Goal: Book appointment/travel/reservation

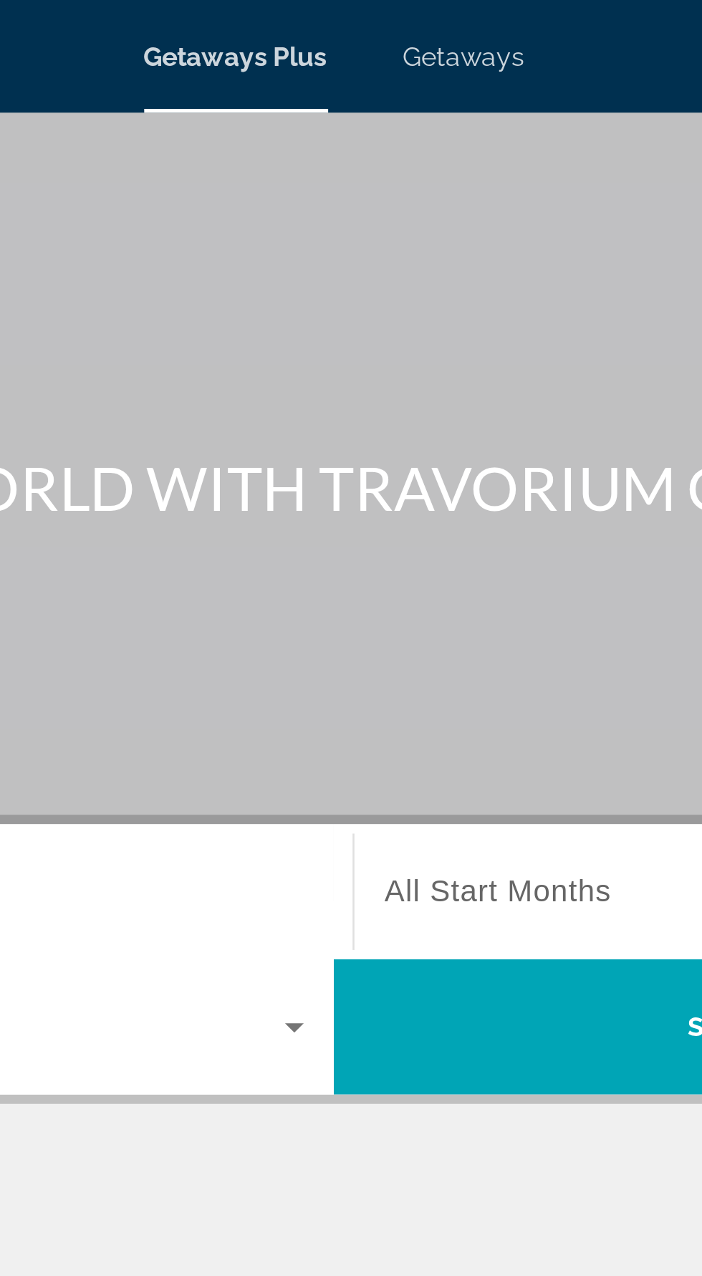
click at [403, 19] on span "Getaways" at bounding box center [400, 21] width 47 height 11
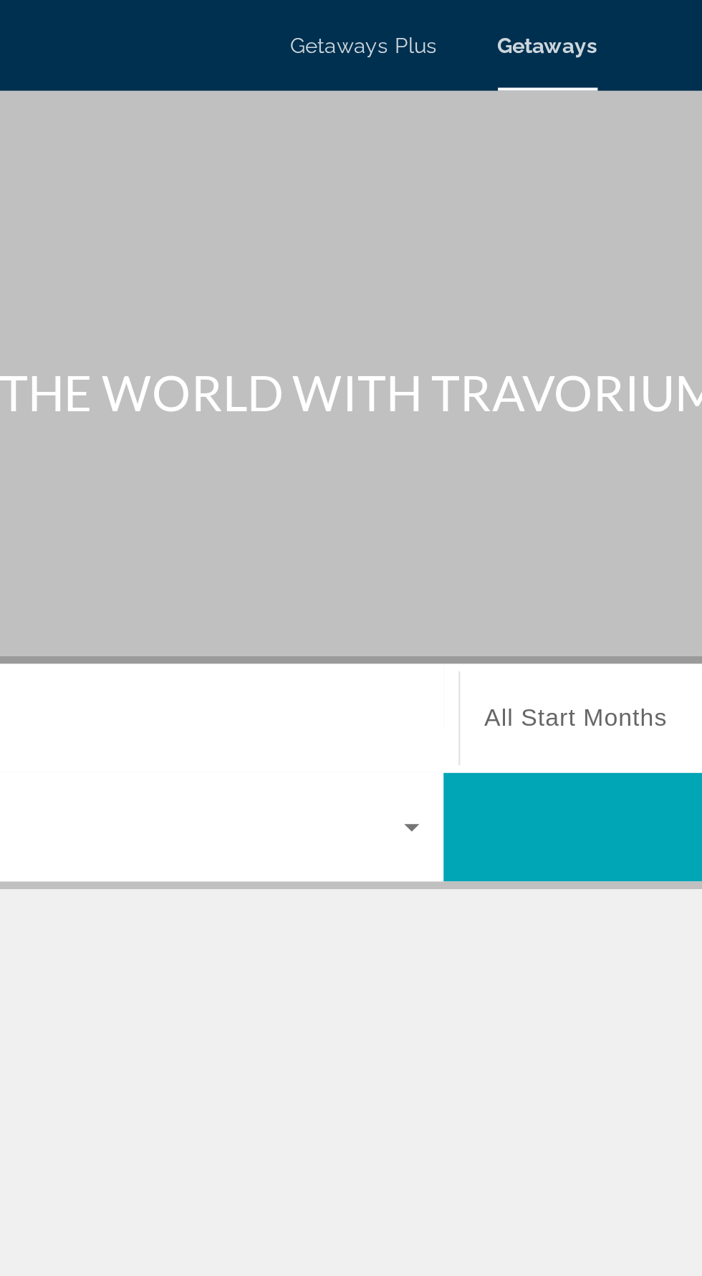
click at [334, 383] on icon "Search widget" at bounding box center [335, 391] width 17 height 17
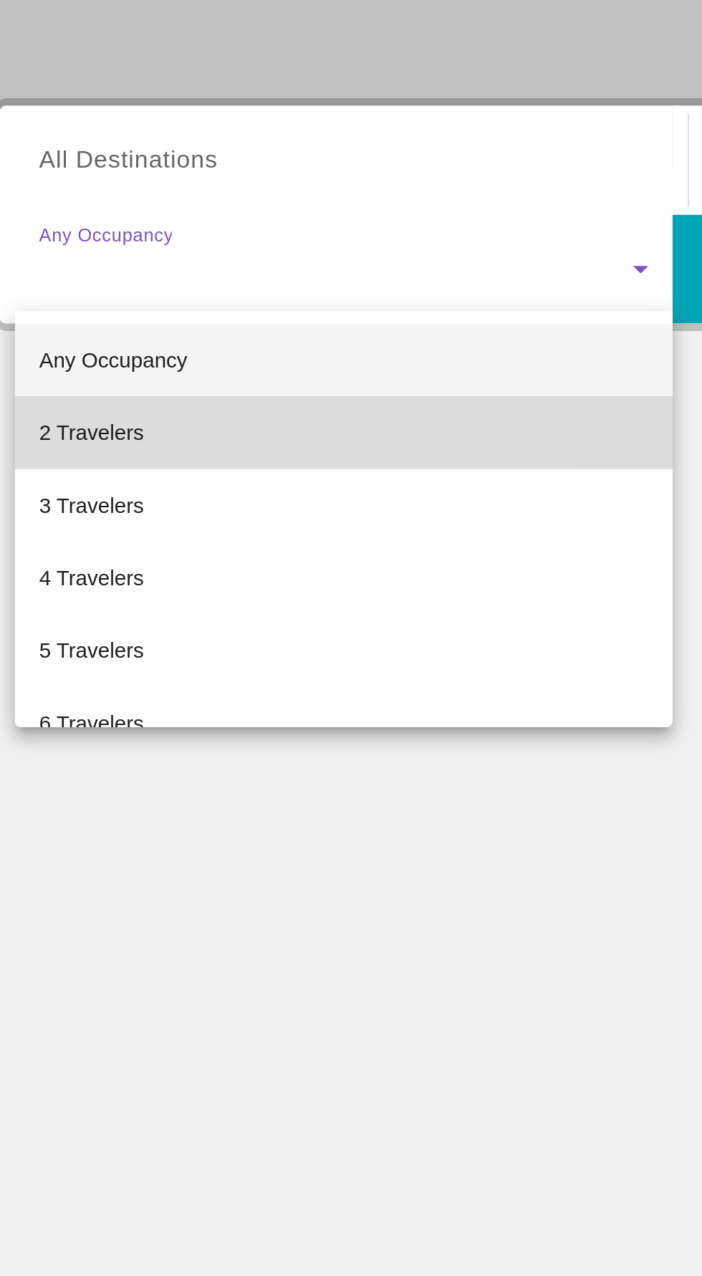
click at [113, 463] on mat-option "2 Travelers" at bounding box center [195, 469] width 312 height 34
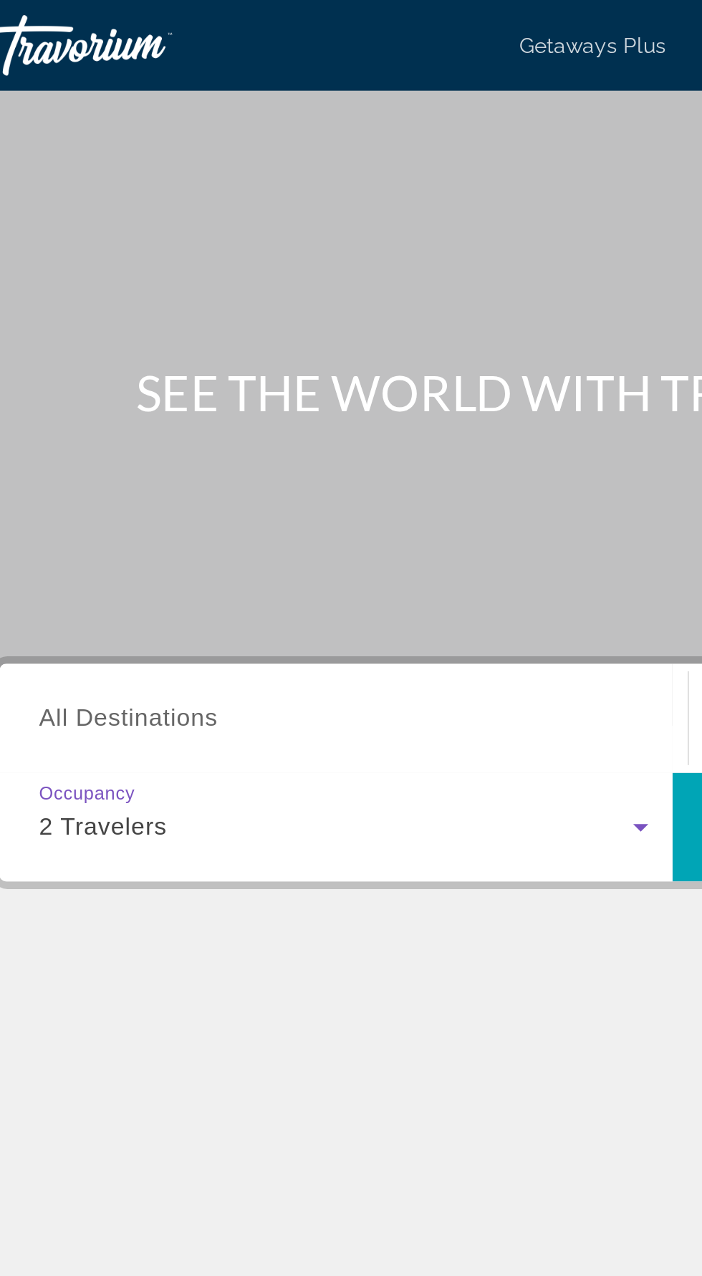
click at [155, 335] on input "Destination All Destinations" at bounding box center [195, 340] width 289 height 17
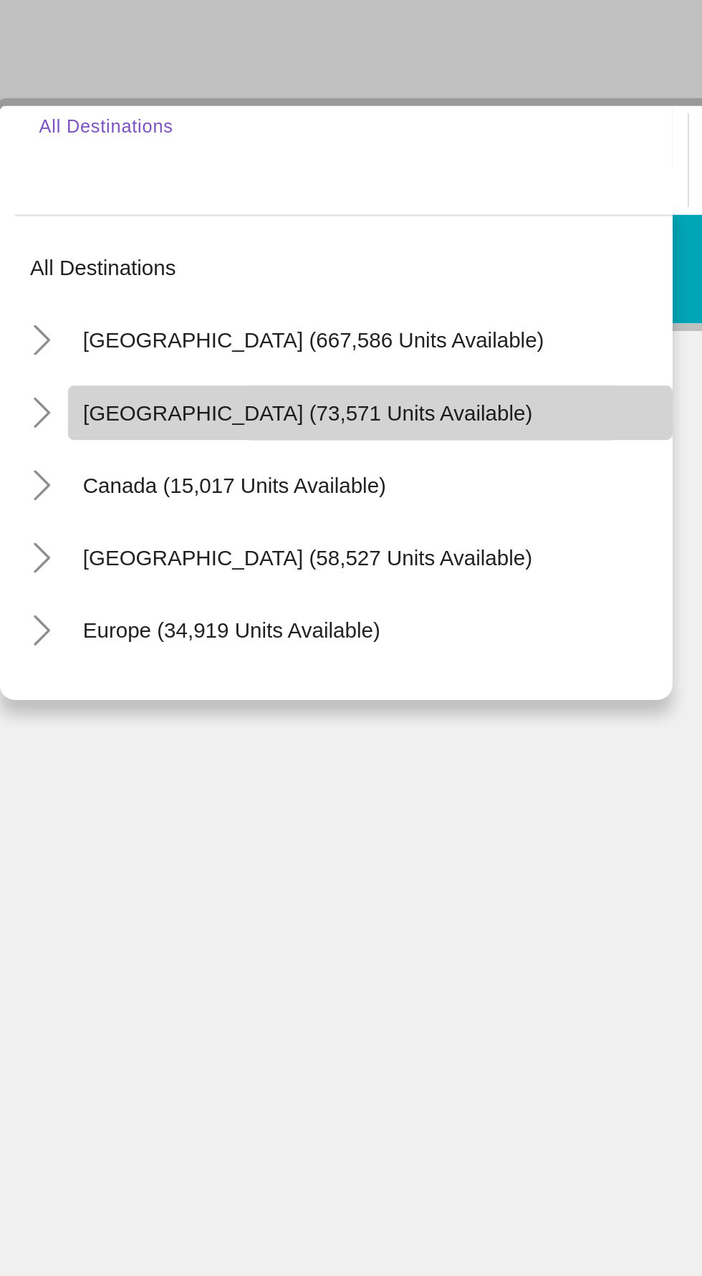
click at [210, 460] on span "[GEOGRAPHIC_DATA] (73,571 units available)" at bounding box center [178, 459] width 213 height 11
type input "**********"
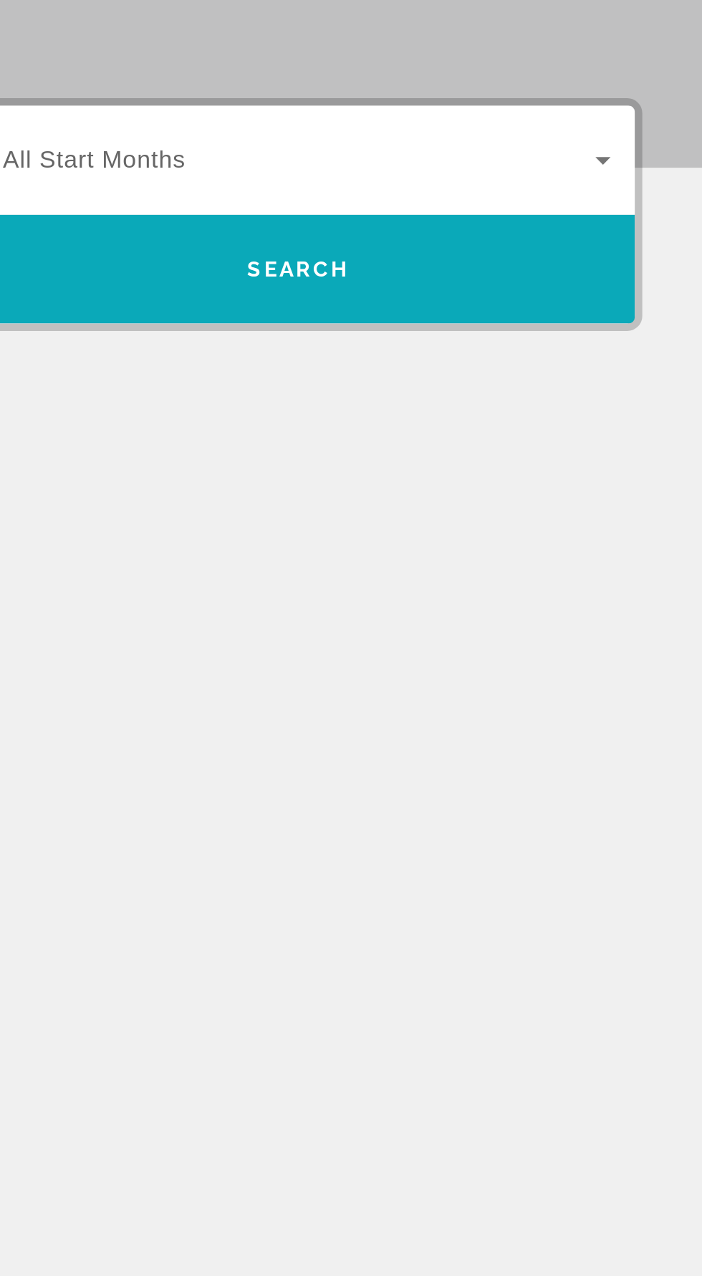
click at [533, 389] on span "Search" at bounding box center [510, 391] width 49 height 11
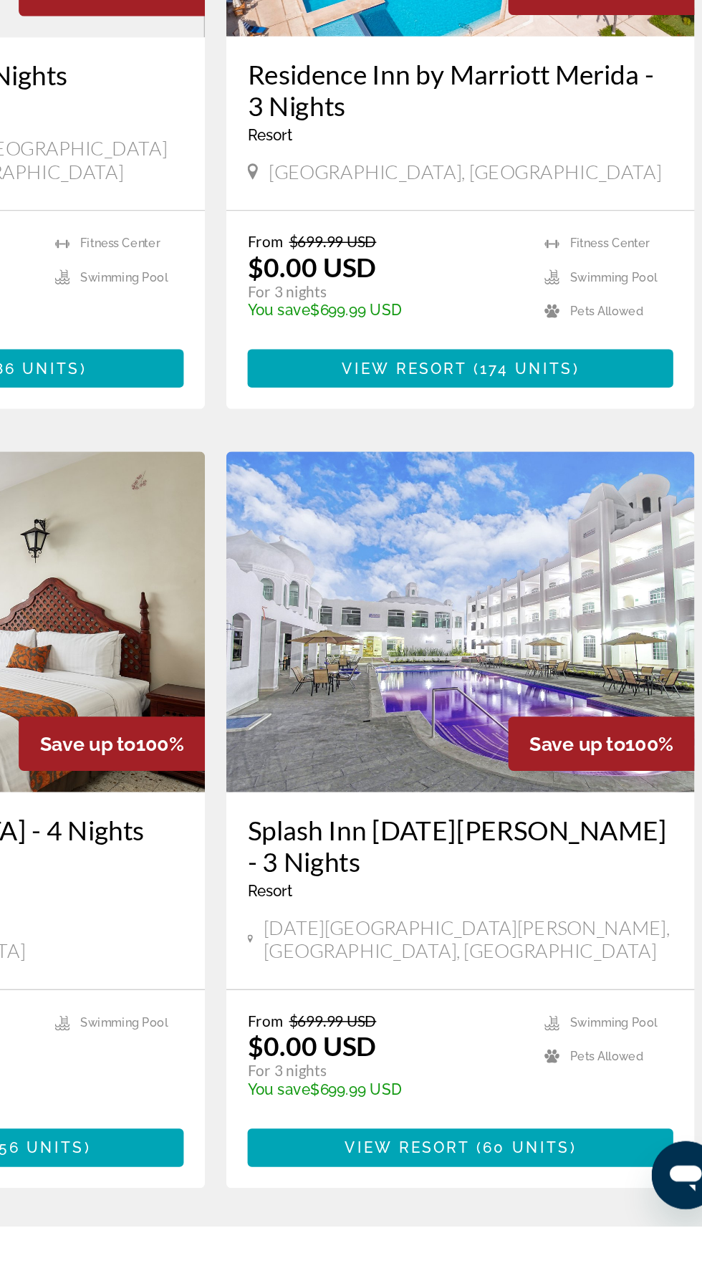
scroll to position [1998, 0]
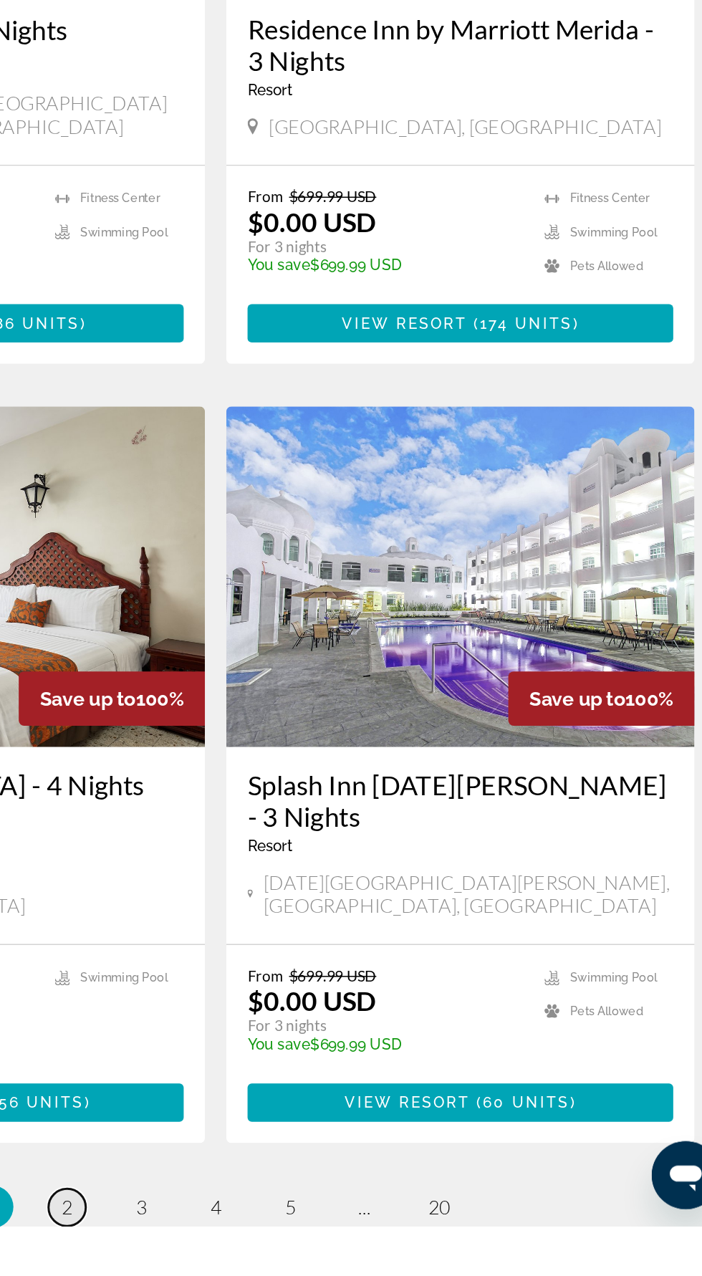
click at [257, 1250] on link "page 2" at bounding box center [250, 1262] width 25 height 25
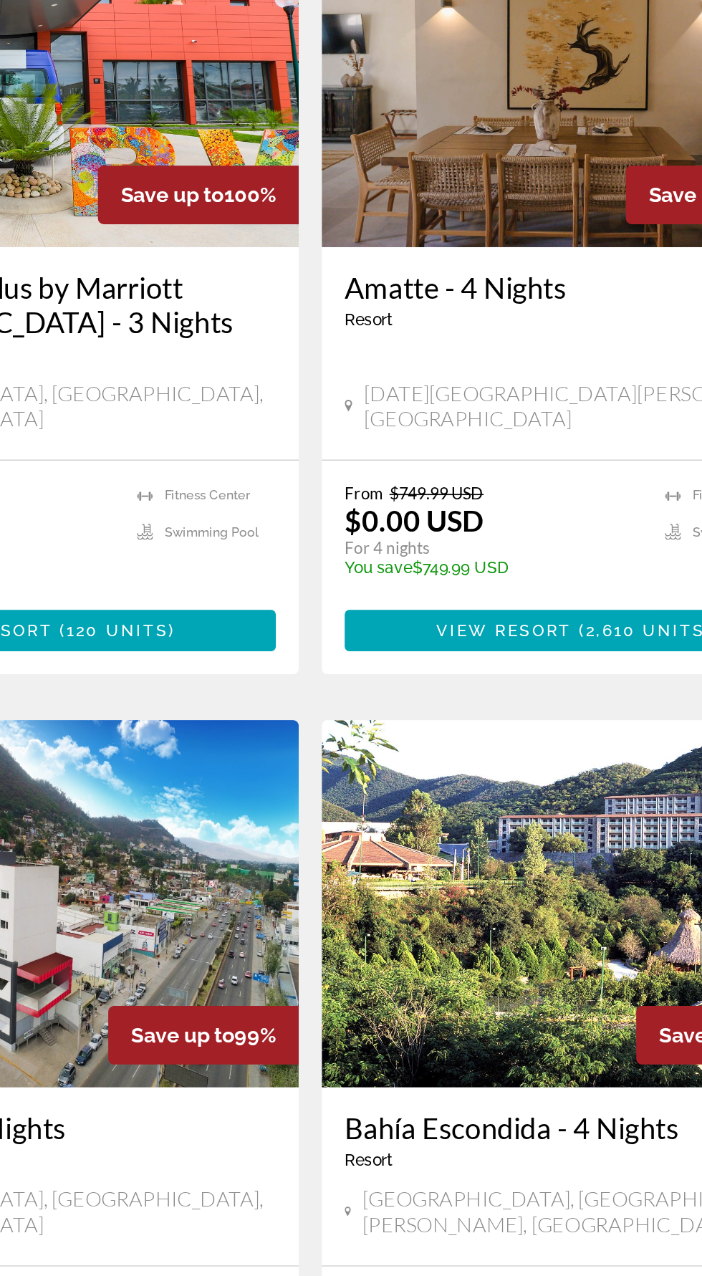
scroll to position [2040, 0]
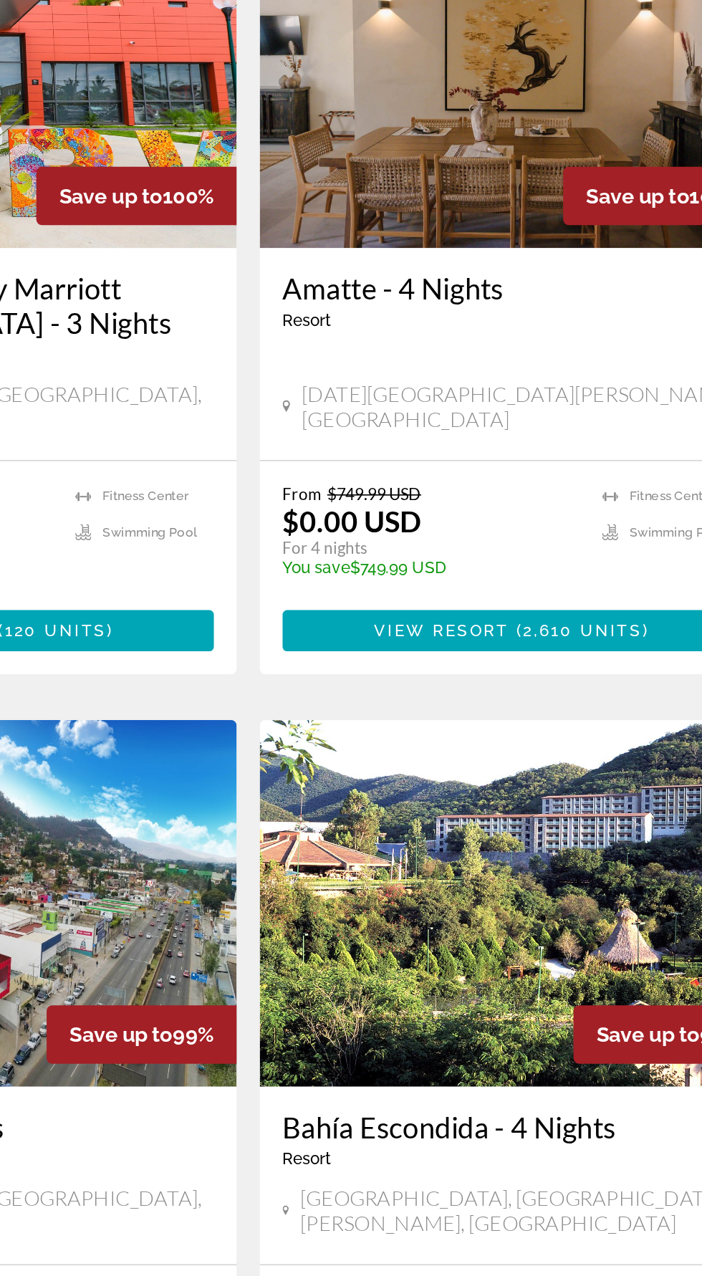
click at [300, 1275] on span "3" at bounding box center [300, 1299] width 7 height 16
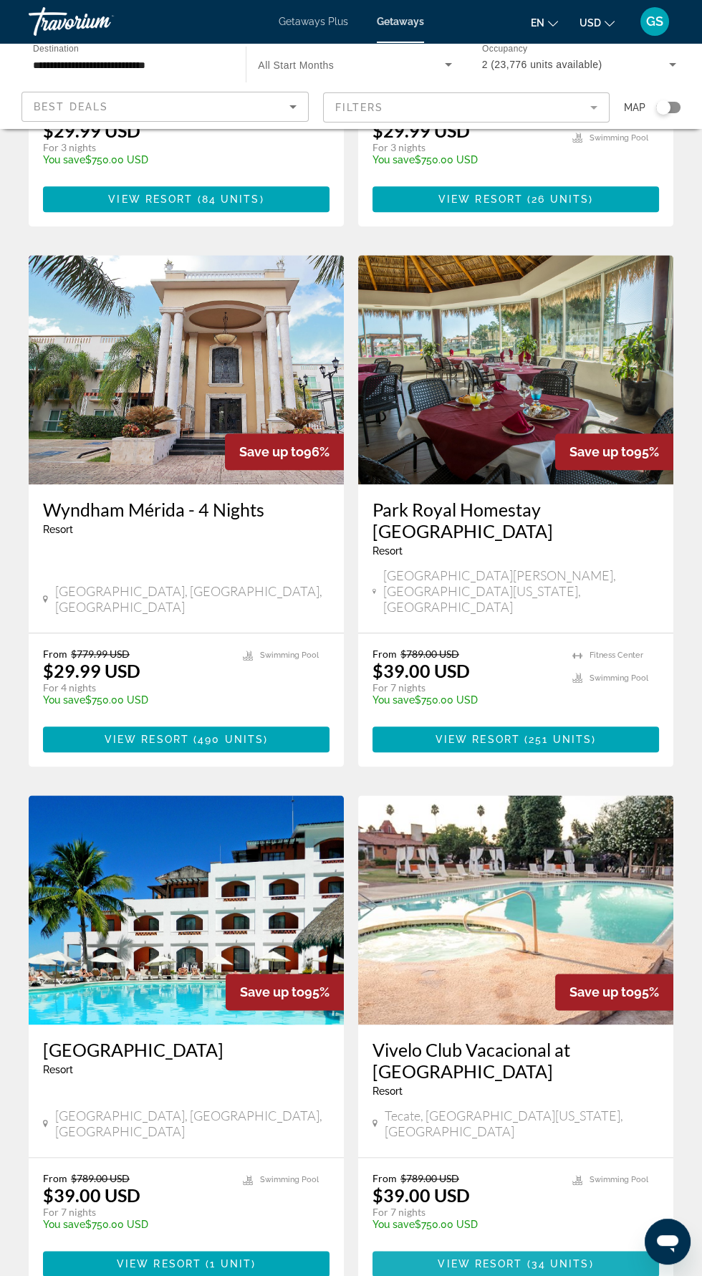
scroll to position [2061, 0]
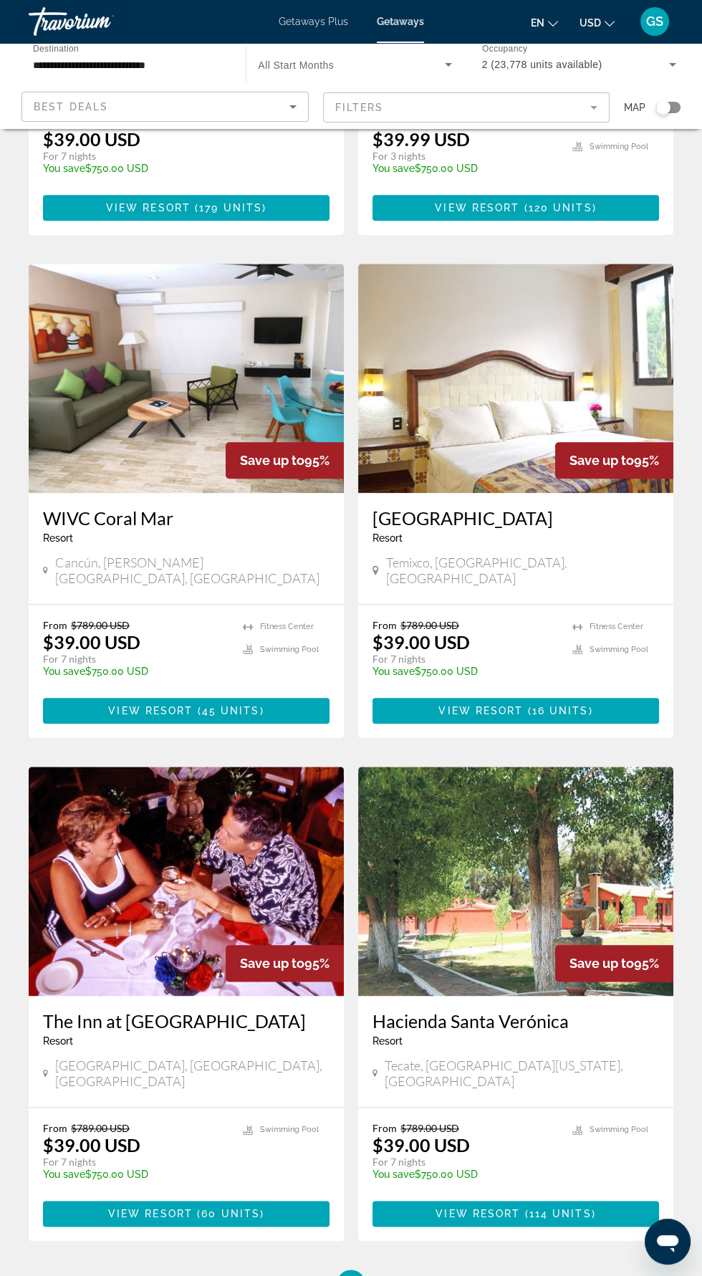
scroll to position [2018, 0]
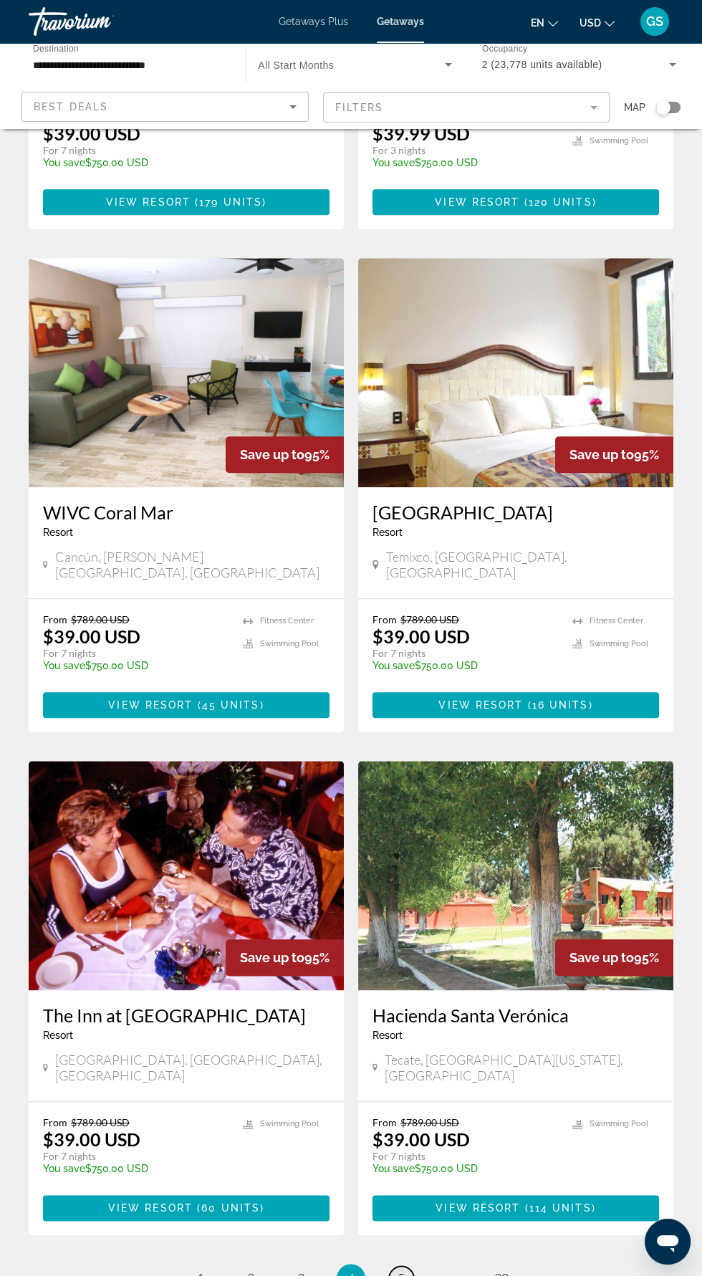
click at [401, 1270] on span "5" at bounding box center [400, 1278] width 7 height 16
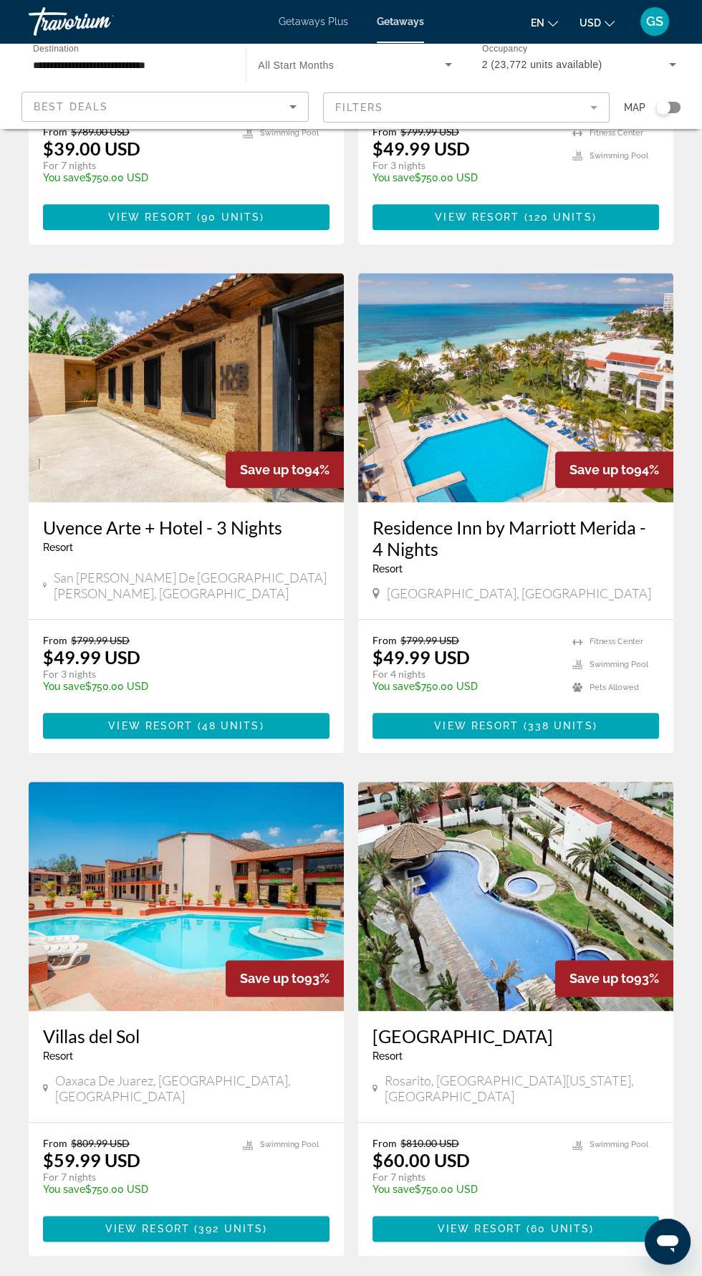
scroll to position [2015, 0]
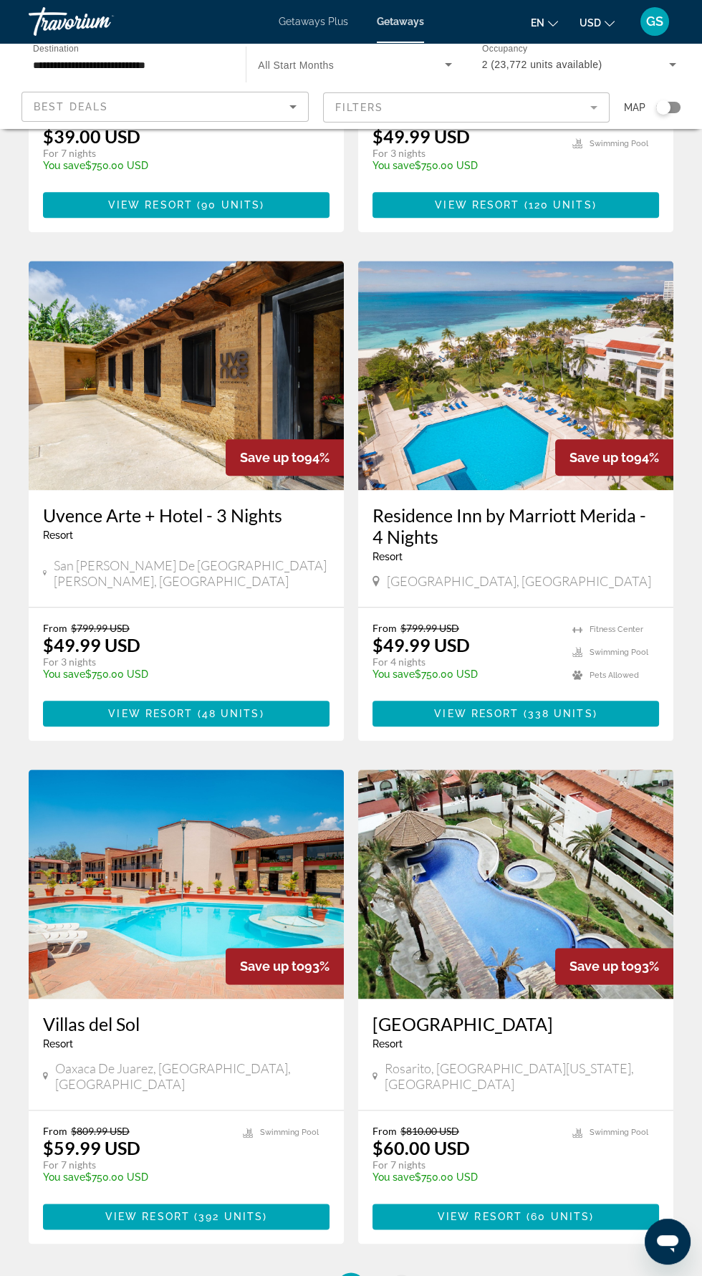
click at [401, 1275] on span "6" at bounding box center [400, 1286] width 7 height 16
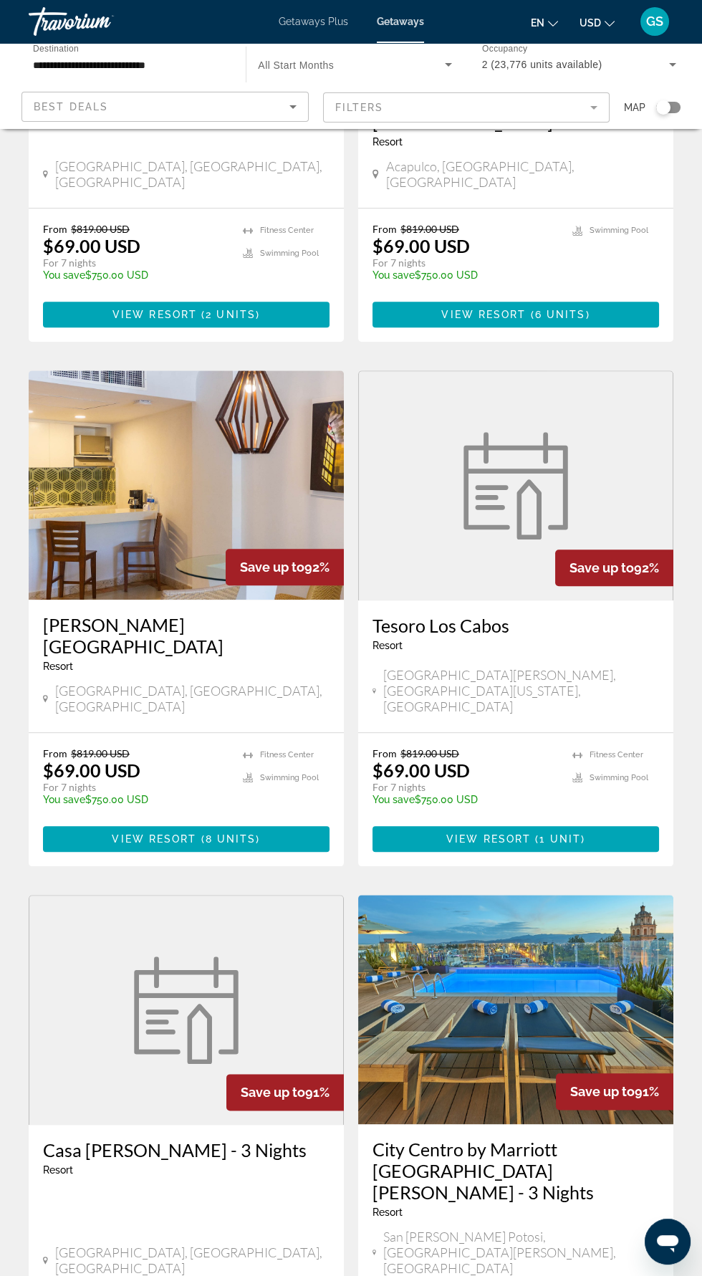
scroll to position [1997, 0]
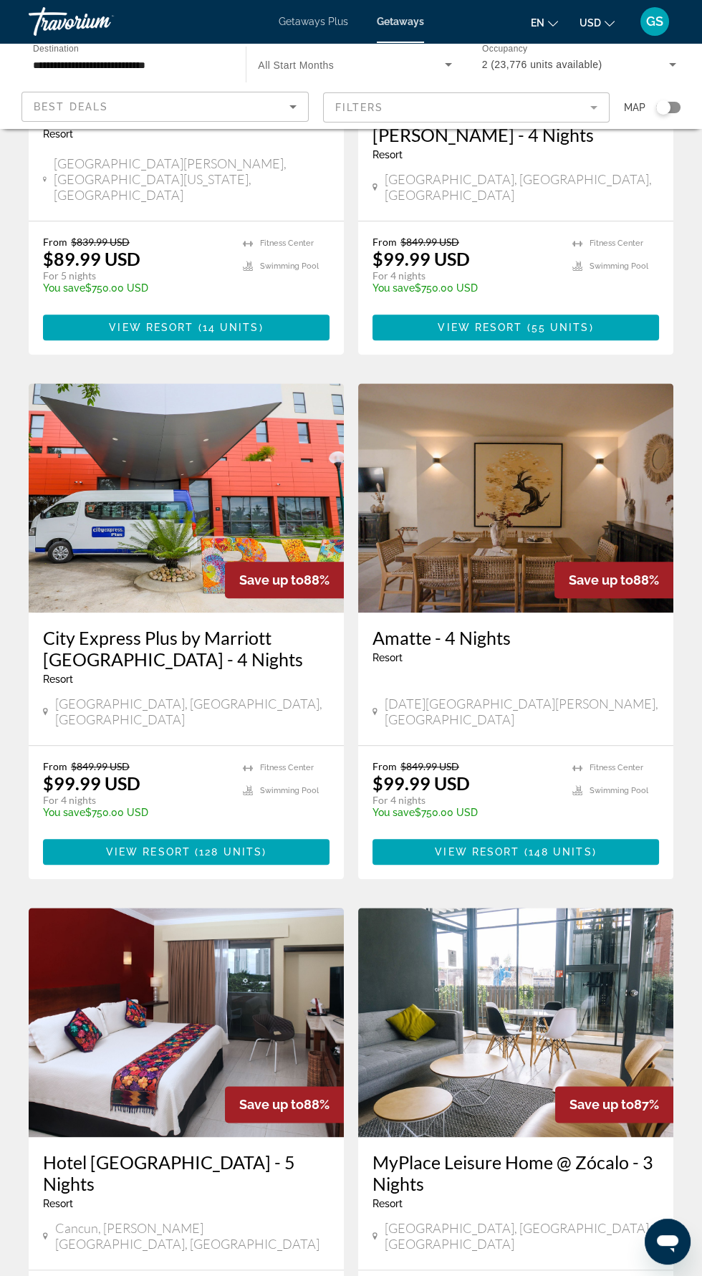
scroll to position [2083, 0]
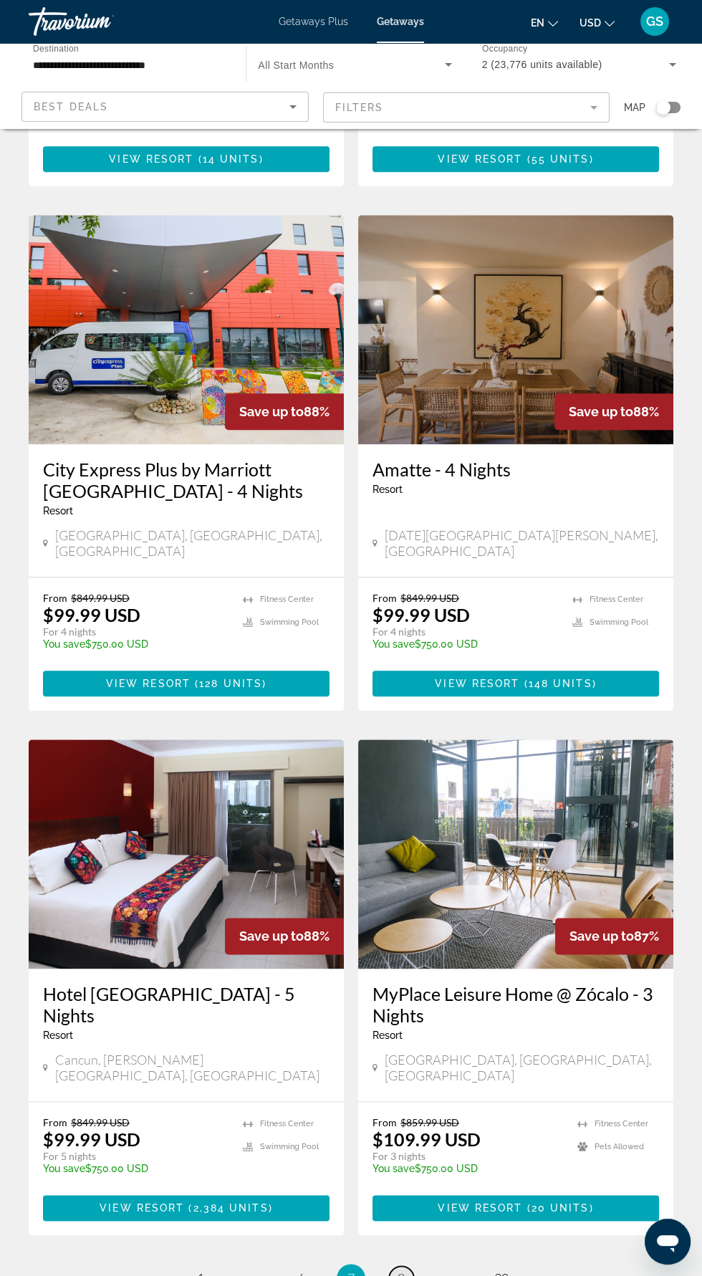
click at [401, 1270] on span "8" at bounding box center [400, 1278] width 7 height 16
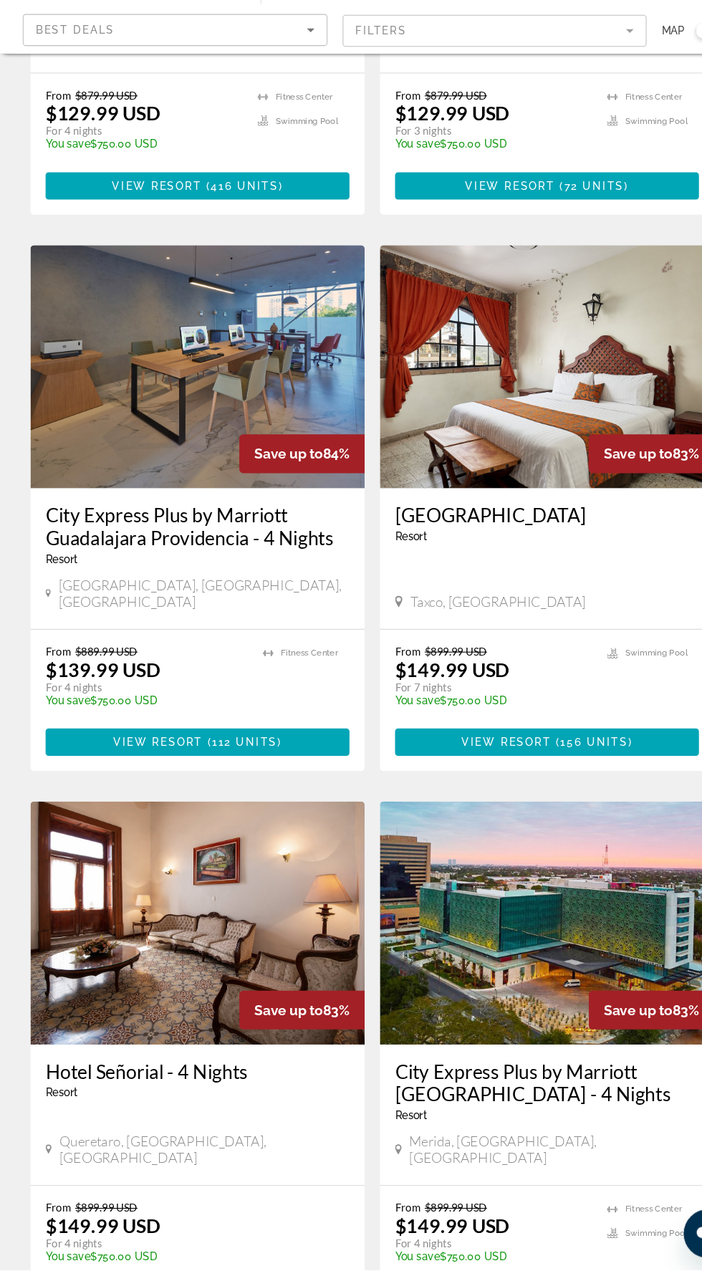
scroll to position [2105, 0]
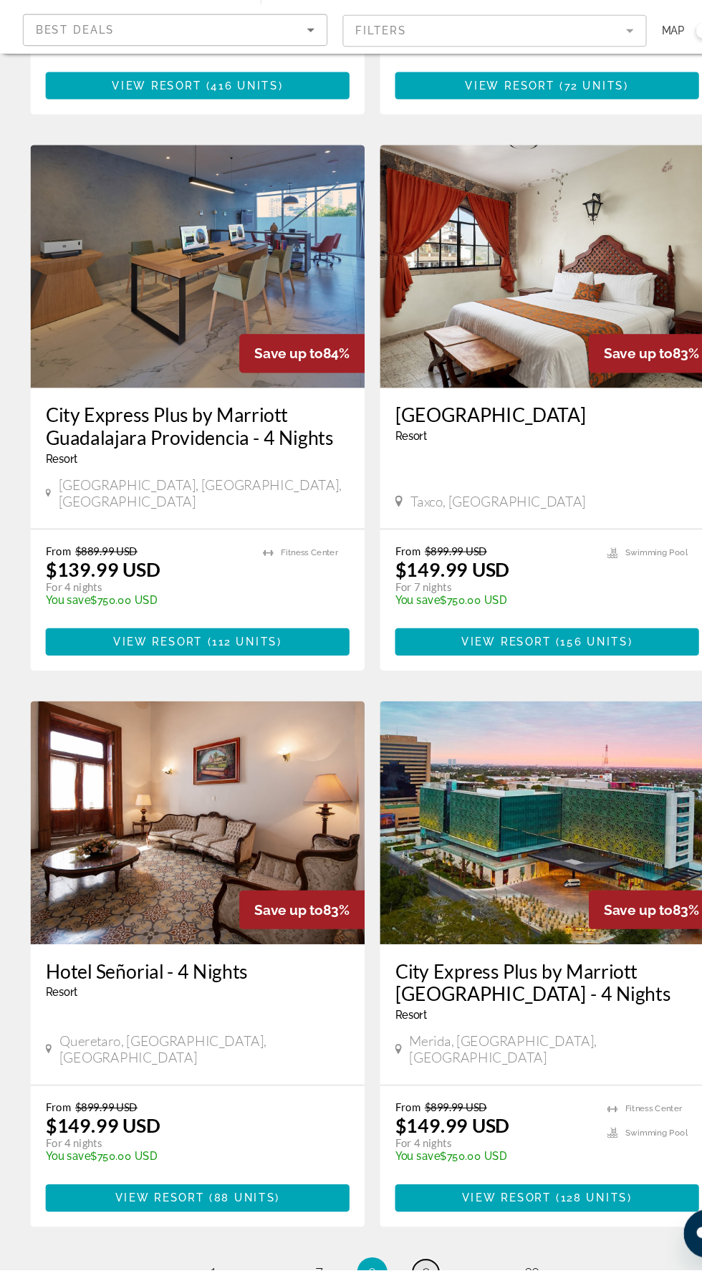
click at [400, 1270] on span "9" at bounding box center [400, 1278] width 7 height 16
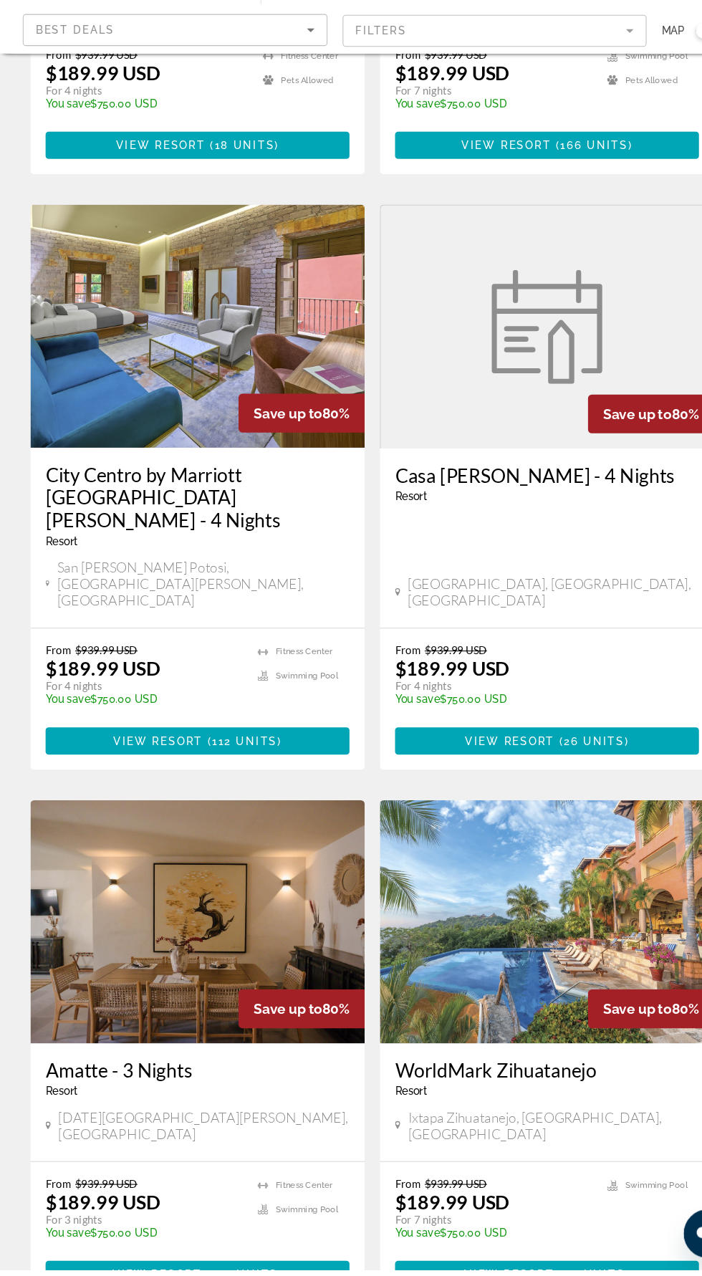
scroll to position [2018, 0]
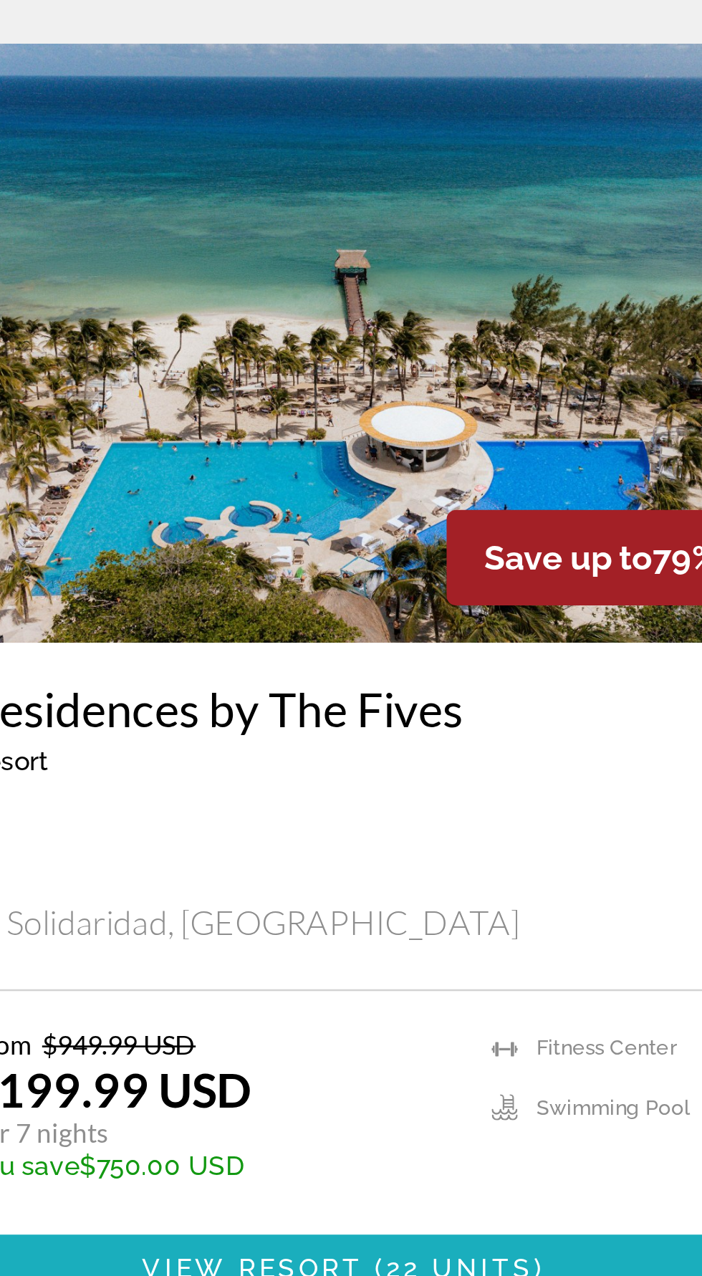
scroll to position [236, 0]
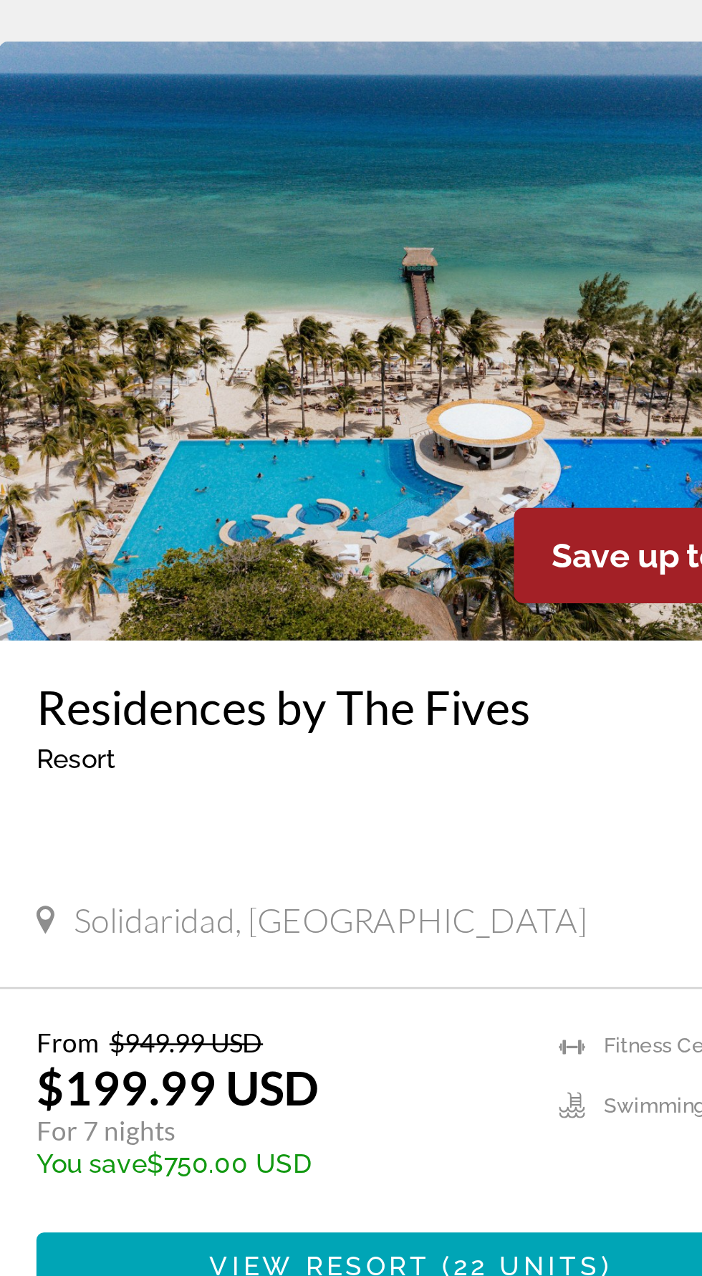
click at [188, 882] on div "From $949.99 USD $199.99 USD For 7 nights You save $750.00 USD temp" at bounding box center [135, 916] width 185 height 68
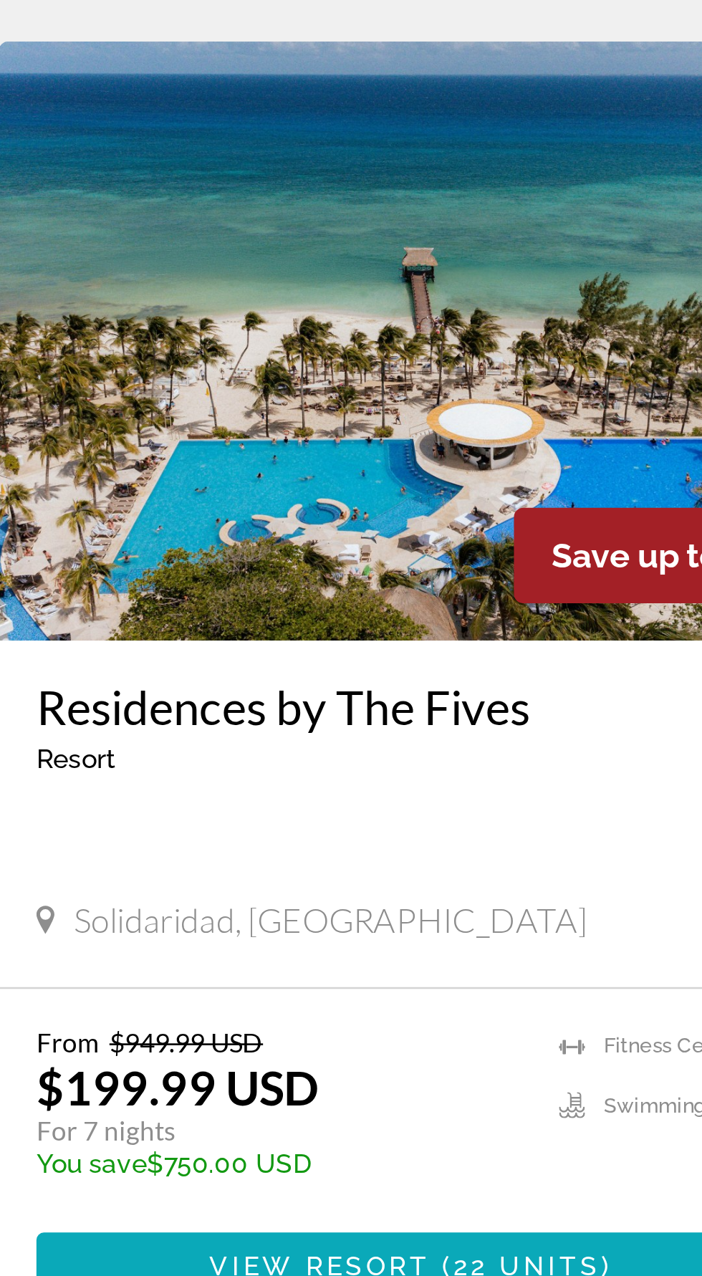
click at [180, 968] on span "View Resort" at bounding box center [151, 973] width 85 height 11
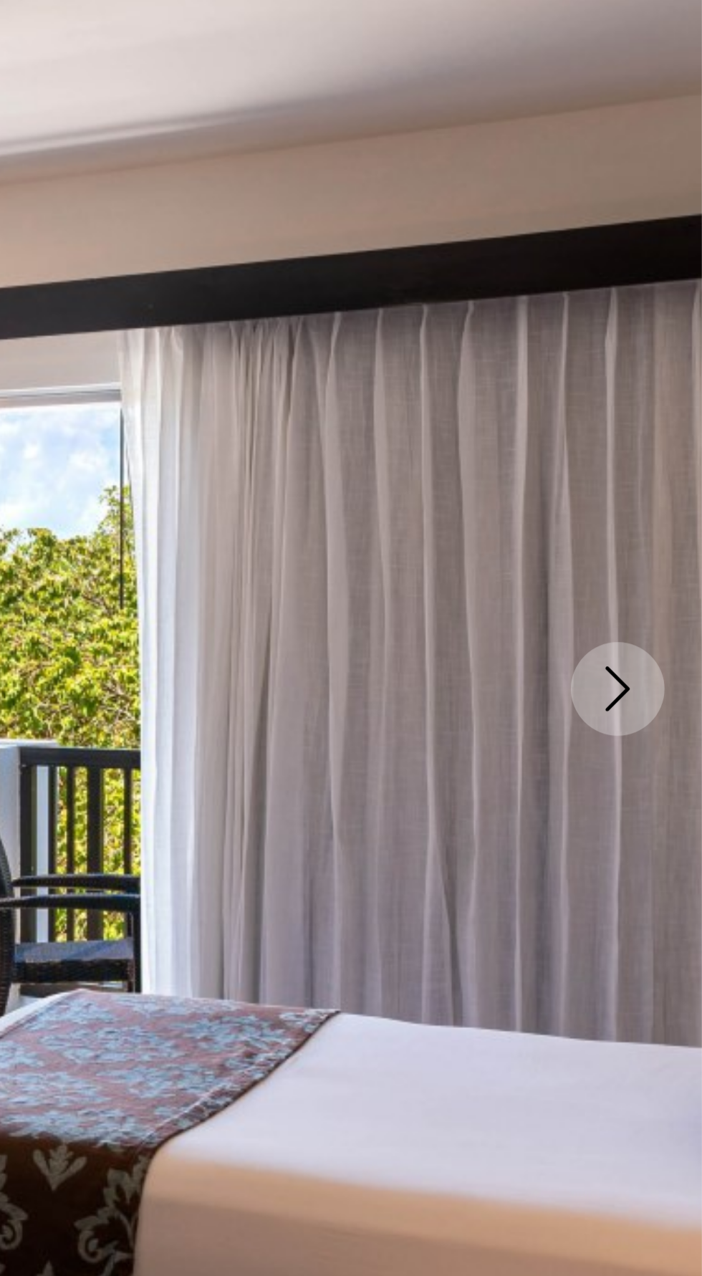
click at [675, 392] on button "Next image" at bounding box center [670, 383] width 36 height 36
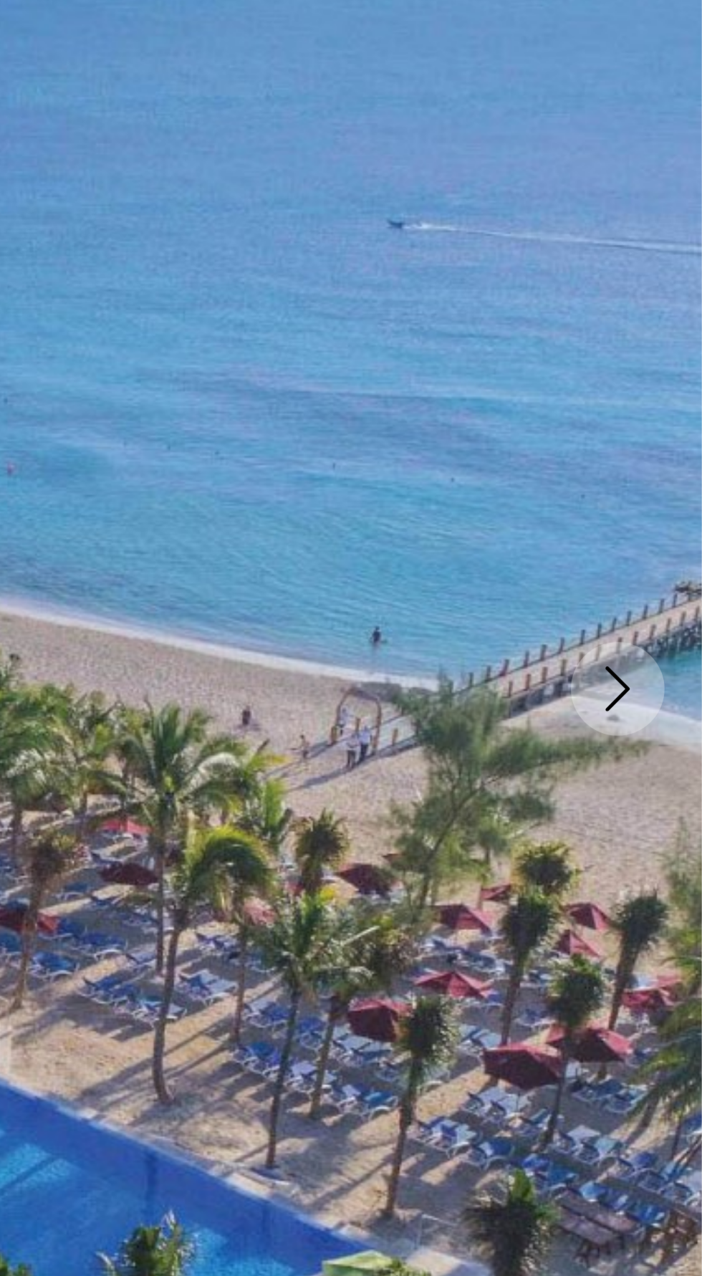
click at [667, 387] on icon "Next image" at bounding box center [669, 383] width 17 height 17
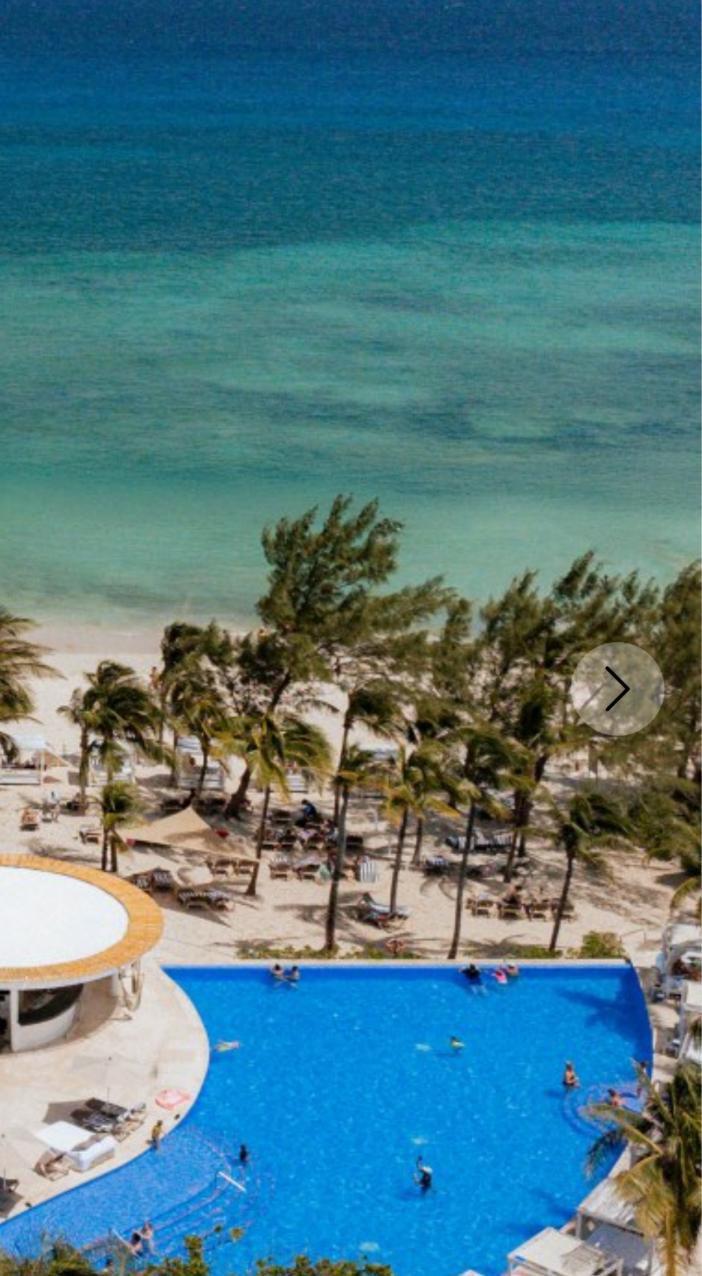
click at [663, 385] on icon "Next image" at bounding box center [669, 383] width 17 height 17
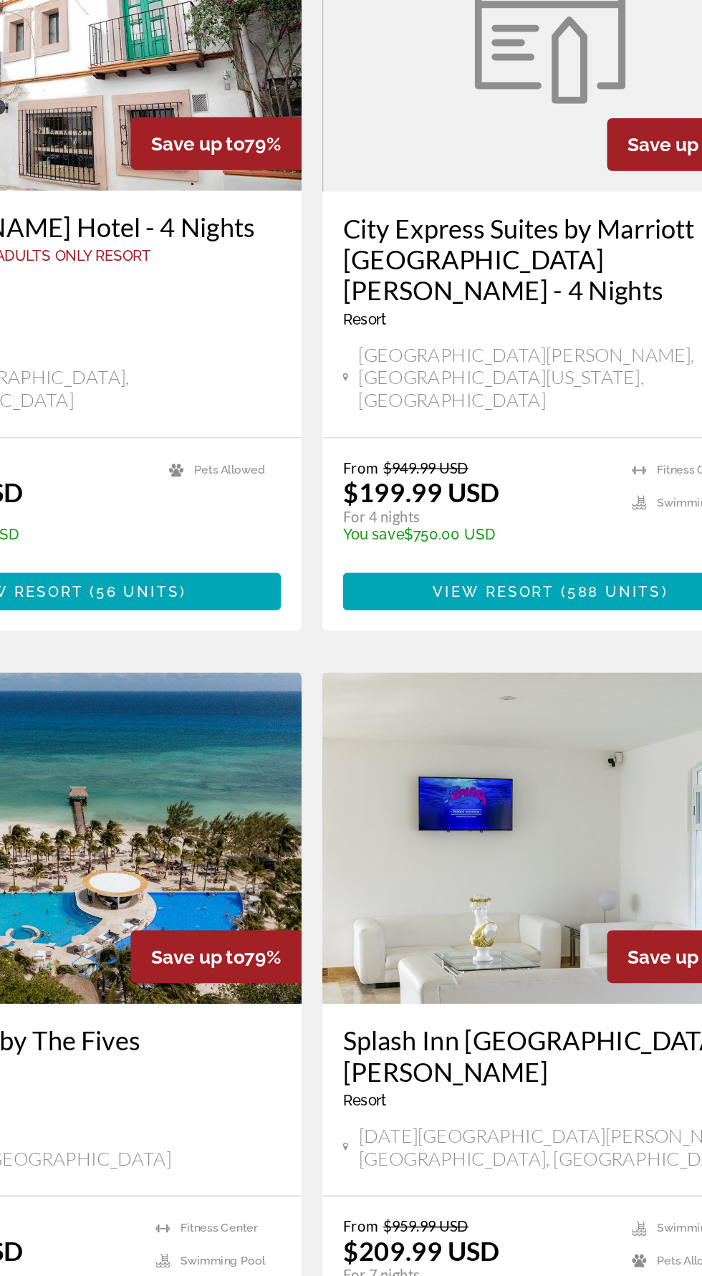
scroll to position [6, 0]
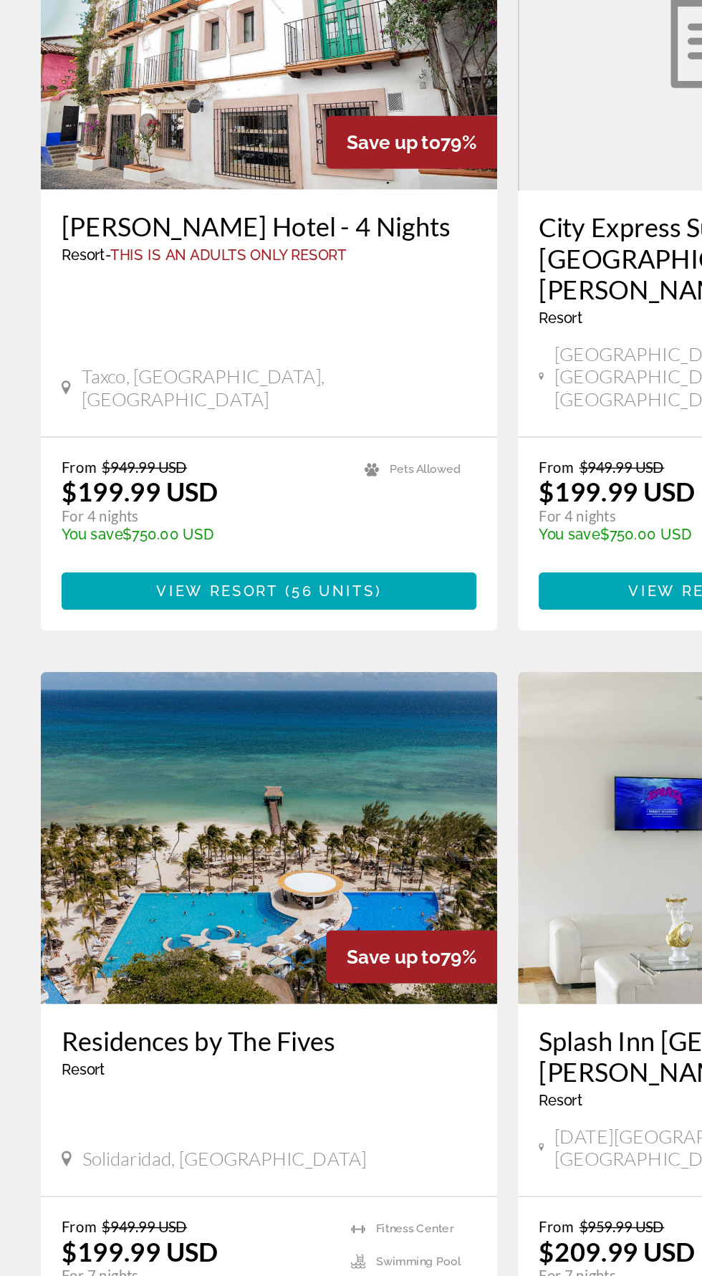
click at [151, 1198] on span "View Resort" at bounding box center [151, 1203] width 85 height 11
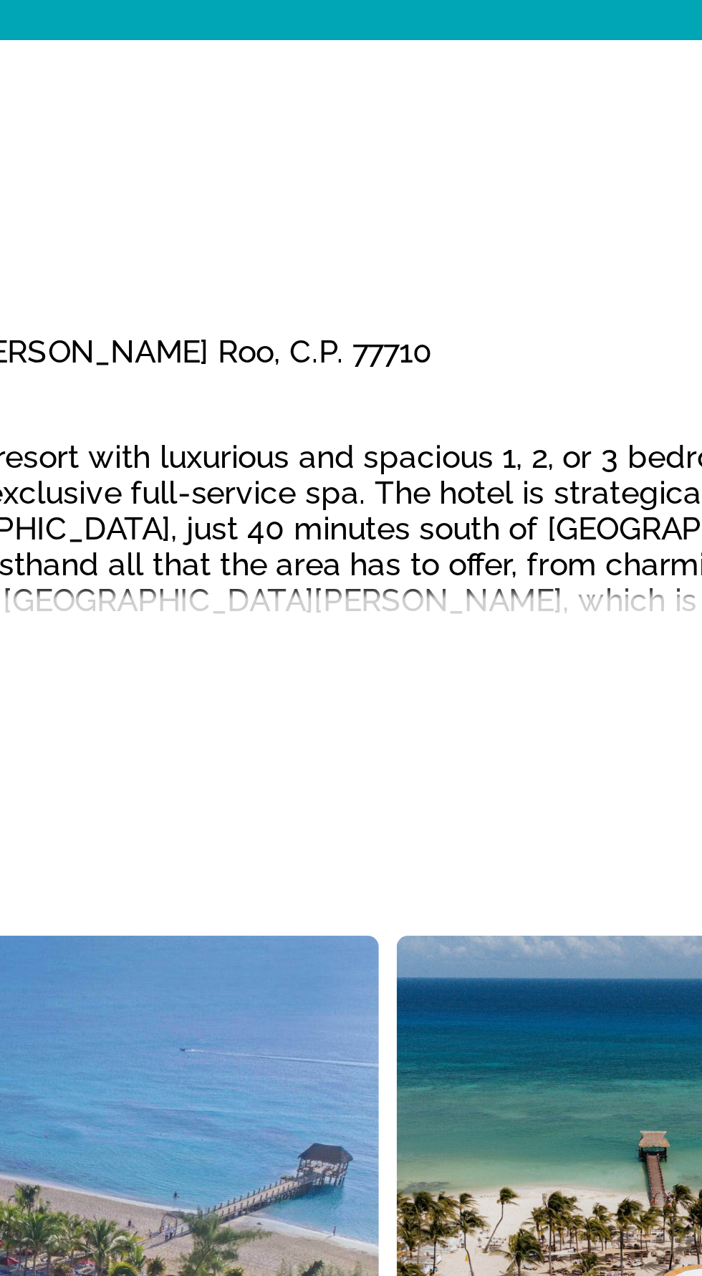
scroll to position [600, 0]
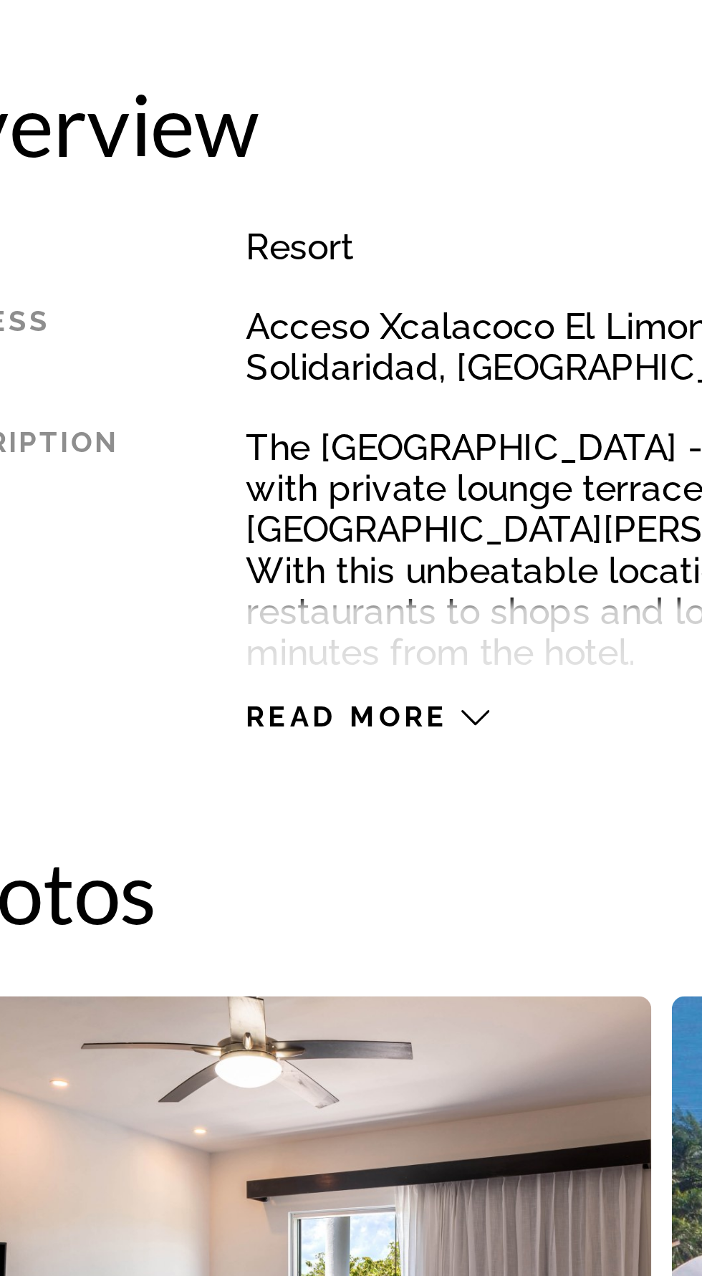
click at [187, 371] on icon "Main content" at bounding box center [189, 375] width 8 height 8
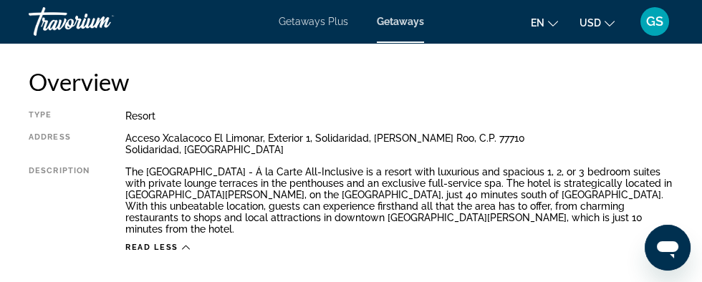
scroll to position [713, 0]
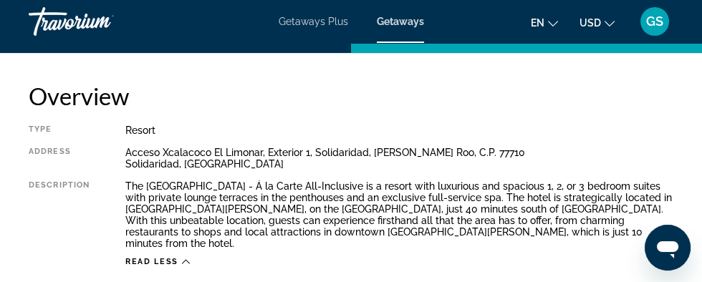
click at [75, 181] on div "Description" at bounding box center [59, 214] width 61 height 69
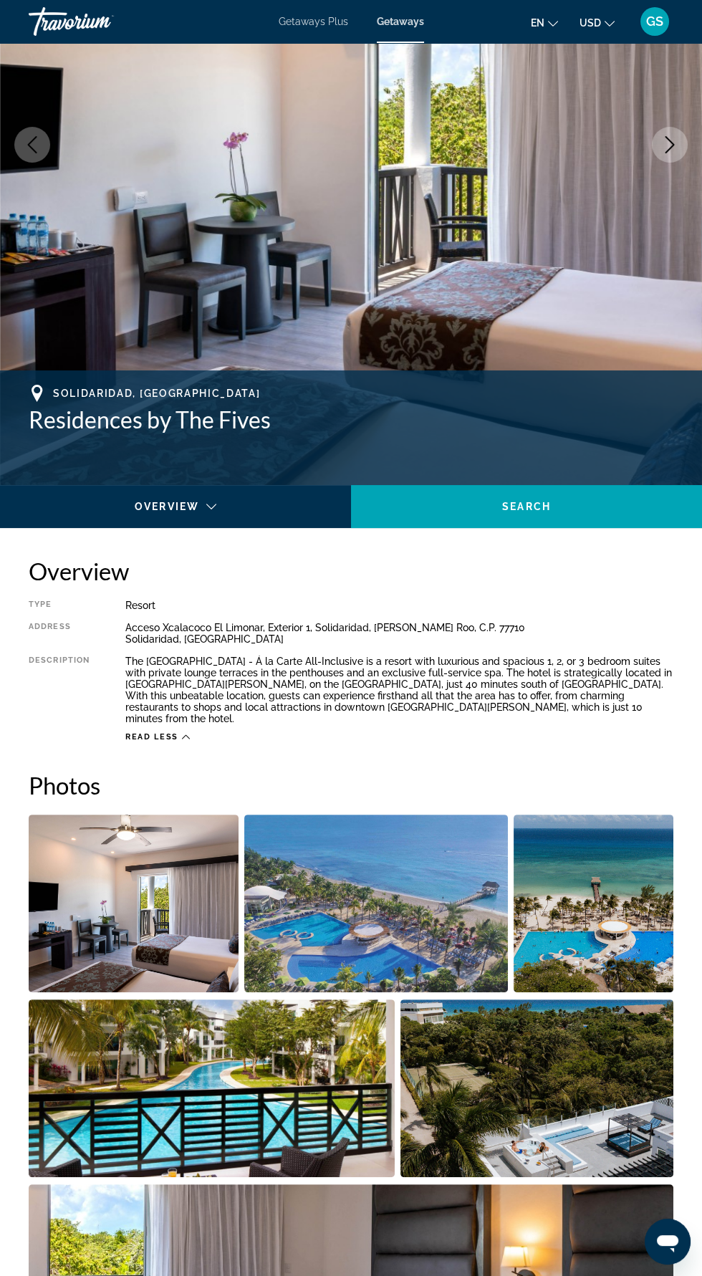
scroll to position [235, 0]
